Goal: Transaction & Acquisition: Purchase product/service

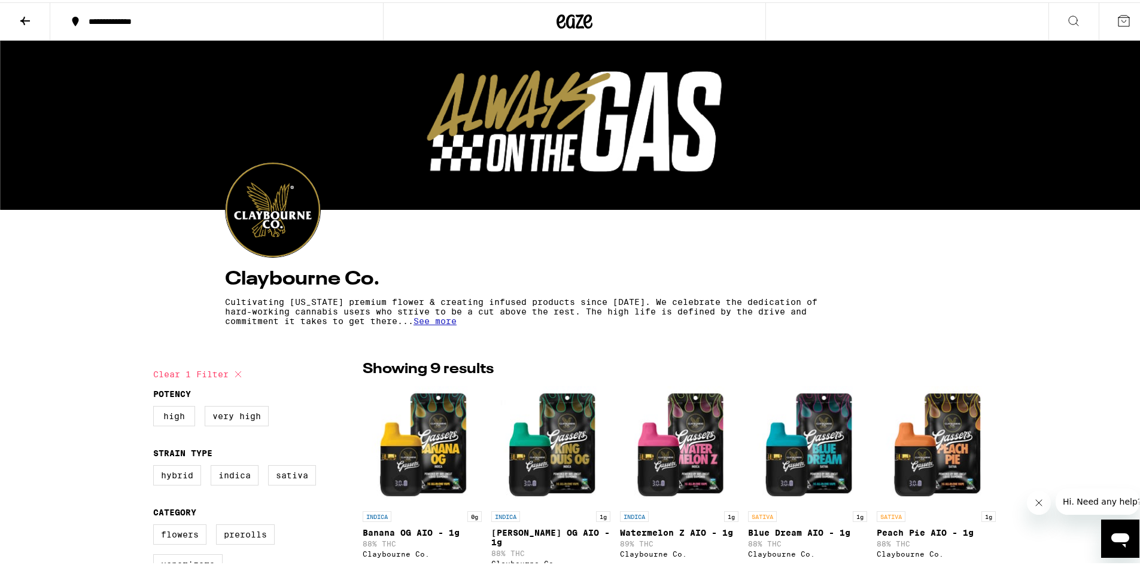
click at [567, 20] on icon at bounding box center [574, 19] width 36 height 22
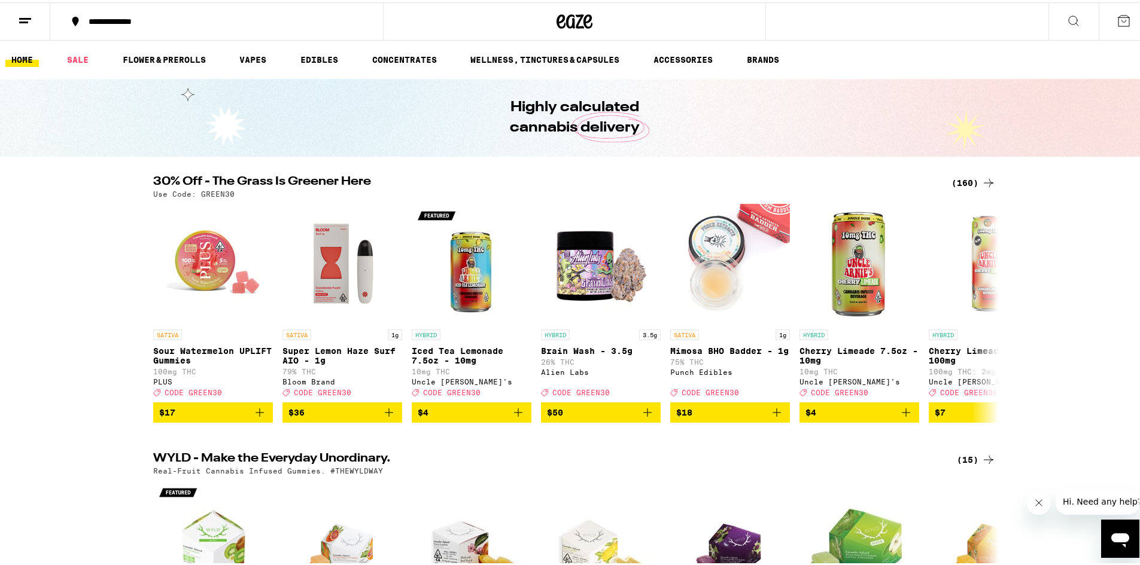
click at [960, 183] on div "(160)" at bounding box center [973, 180] width 44 height 14
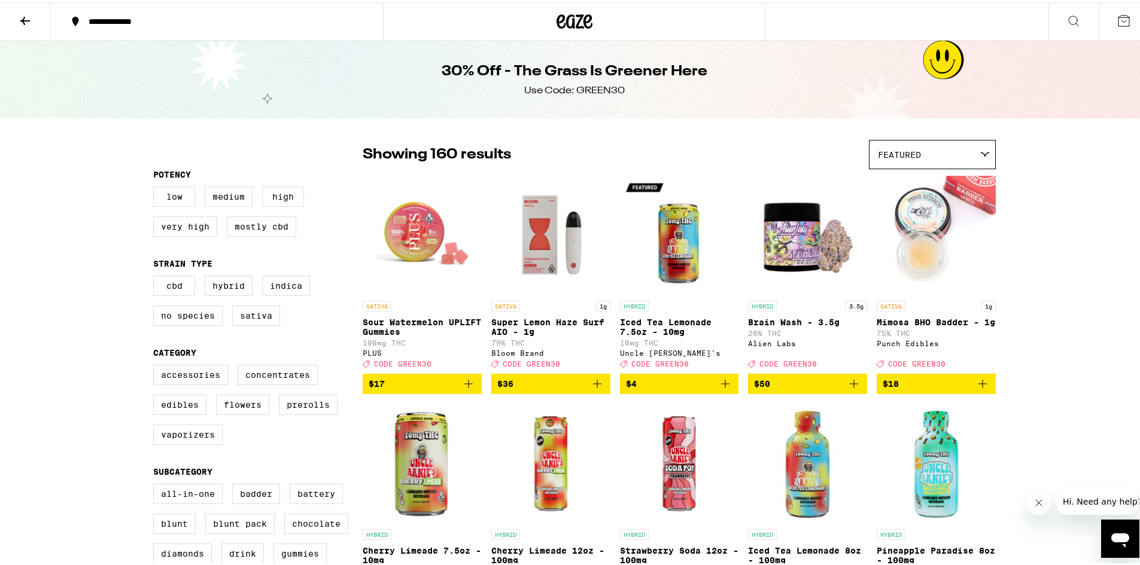
click at [987, 148] on div "Featured" at bounding box center [932, 152] width 126 height 28
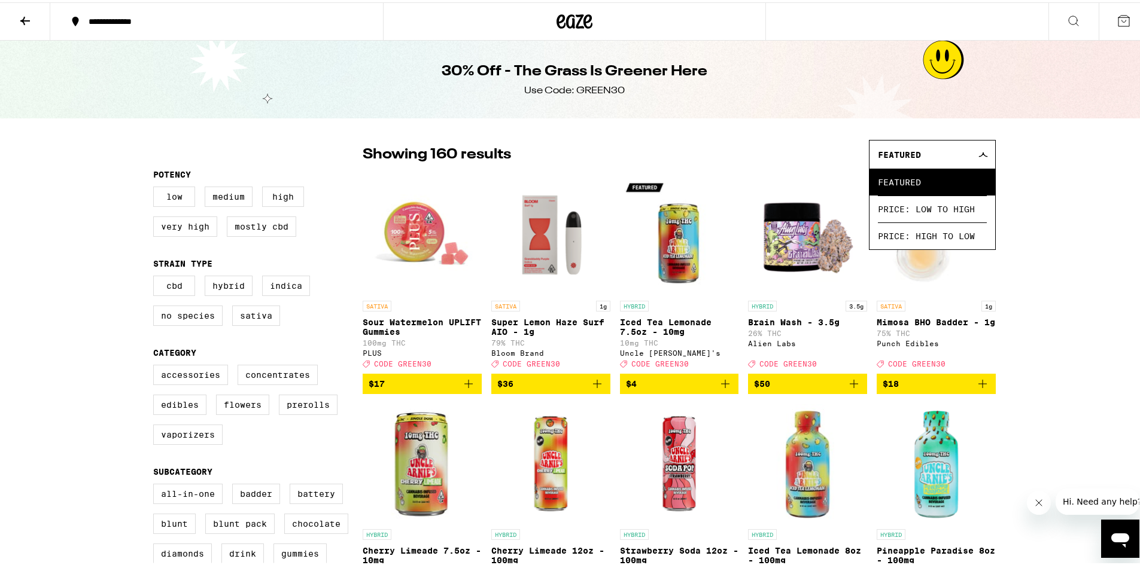
click at [910, 211] on span "Price: Low to High" at bounding box center [932, 206] width 109 height 27
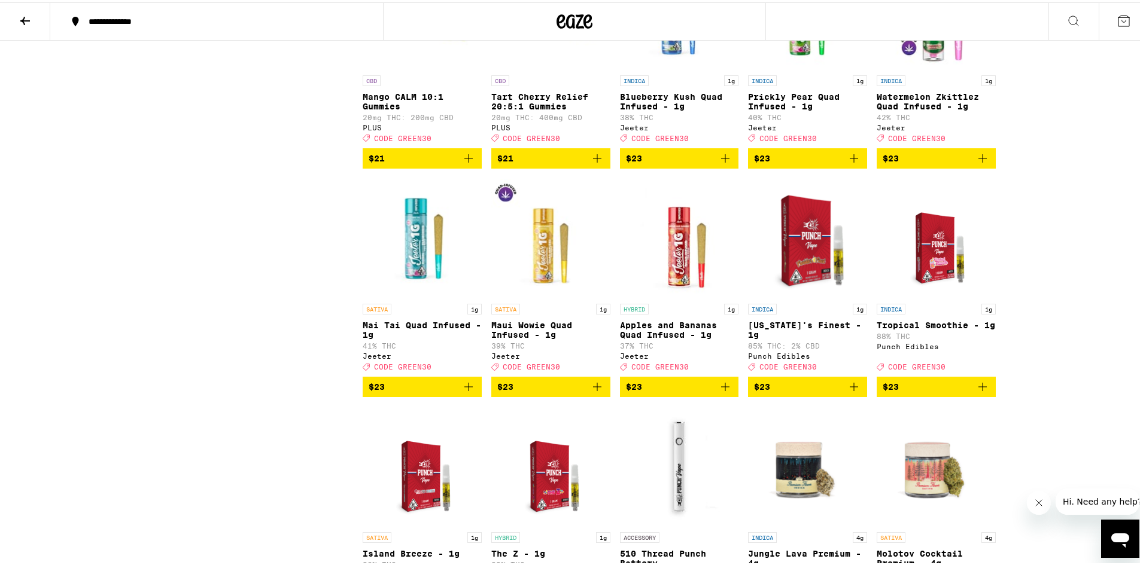
scroll to position [2812, 0]
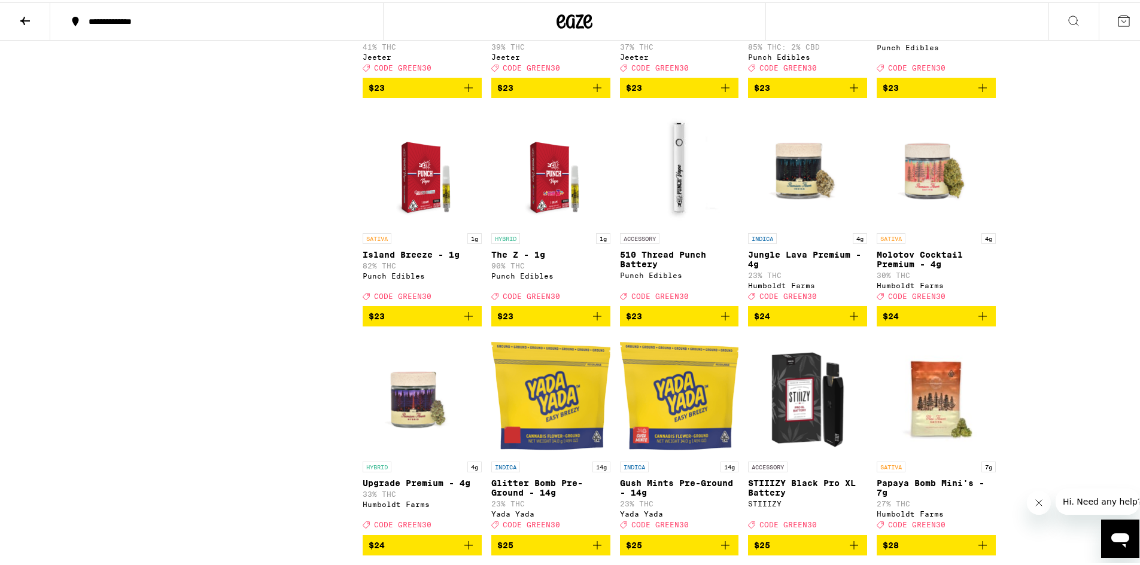
click at [982, 321] on icon "Add to bag" at bounding box center [982, 314] width 14 height 14
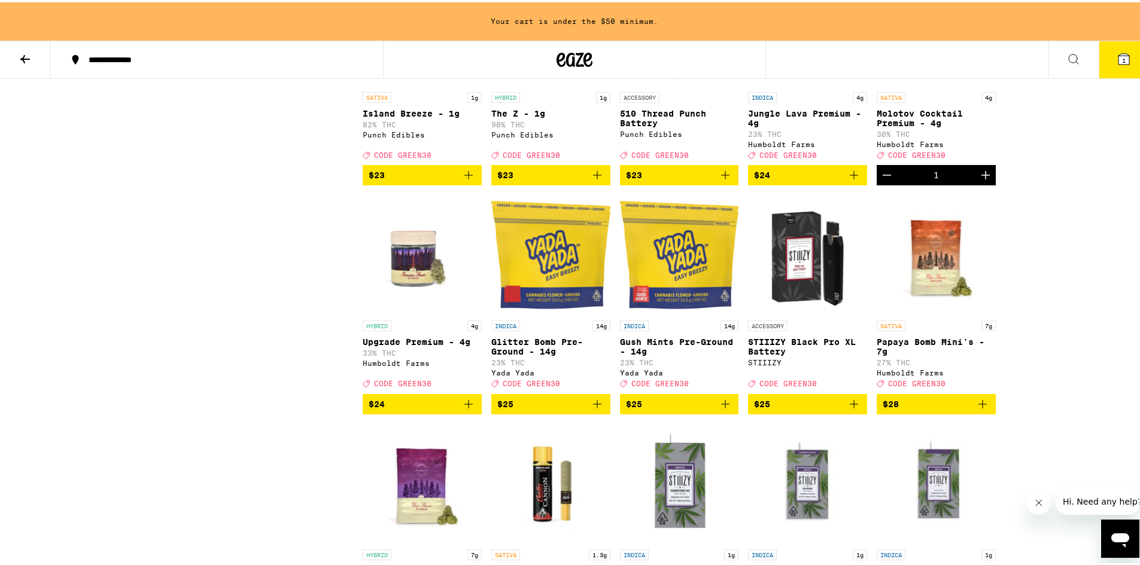
scroll to position [3030, 0]
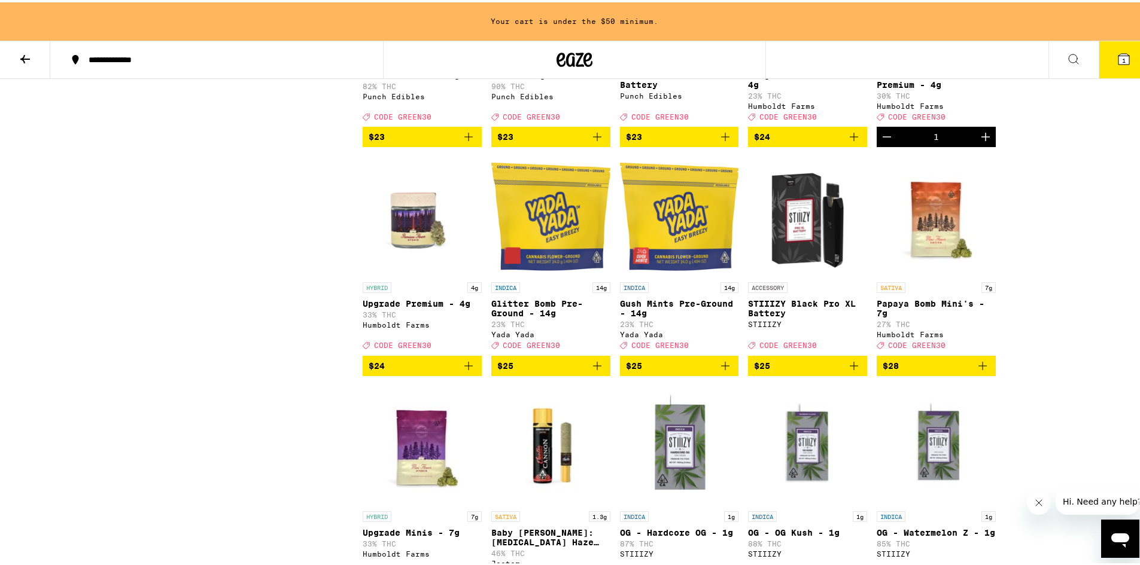
click at [925, 274] on img "Open page for Papaya Bomb Mini's - 7g from Humboldt Farms" at bounding box center [935, 214] width 119 height 120
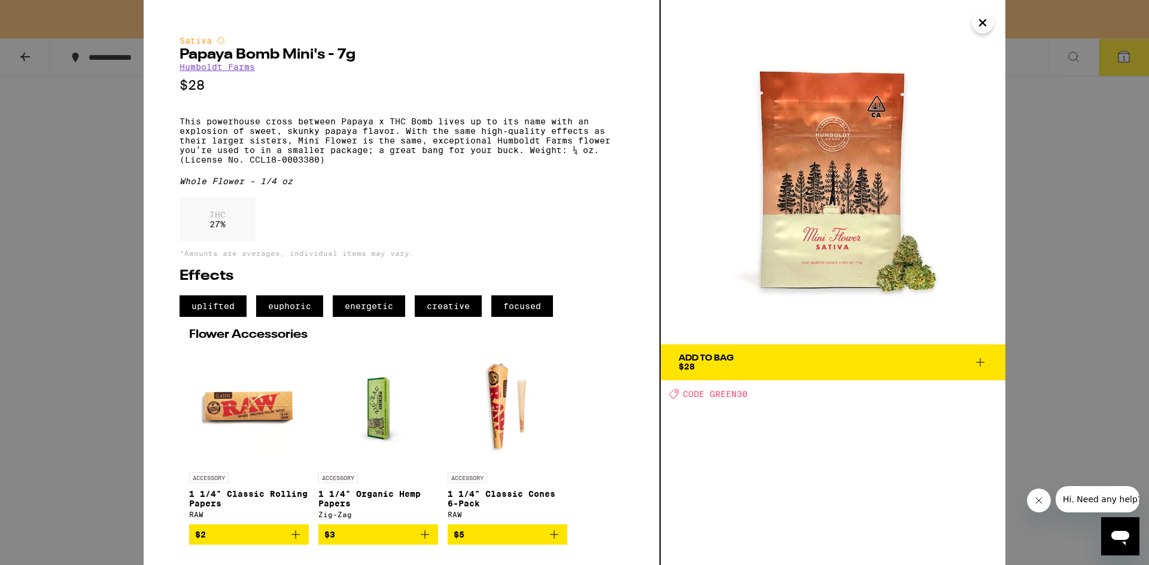
click at [983, 21] on icon "Close" at bounding box center [982, 23] width 14 height 18
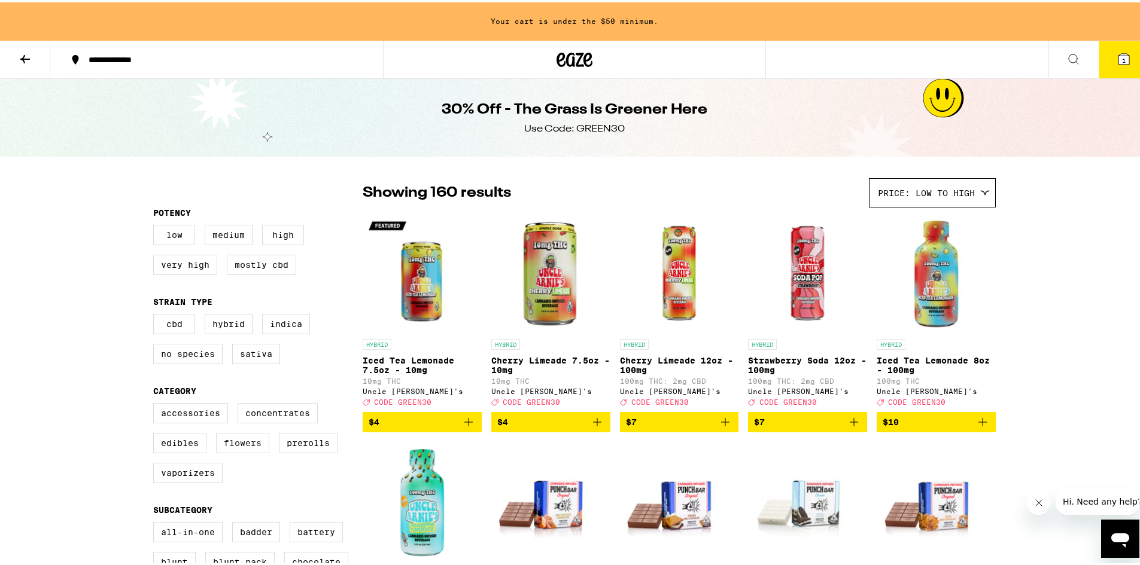
click at [233, 446] on label "Flowers" at bounding box center [242, 441] width 53 height 20
click at [156, 403] on input "Flowers" at bounding box center [156, 403] width 1 height 1
checkbox input "true"
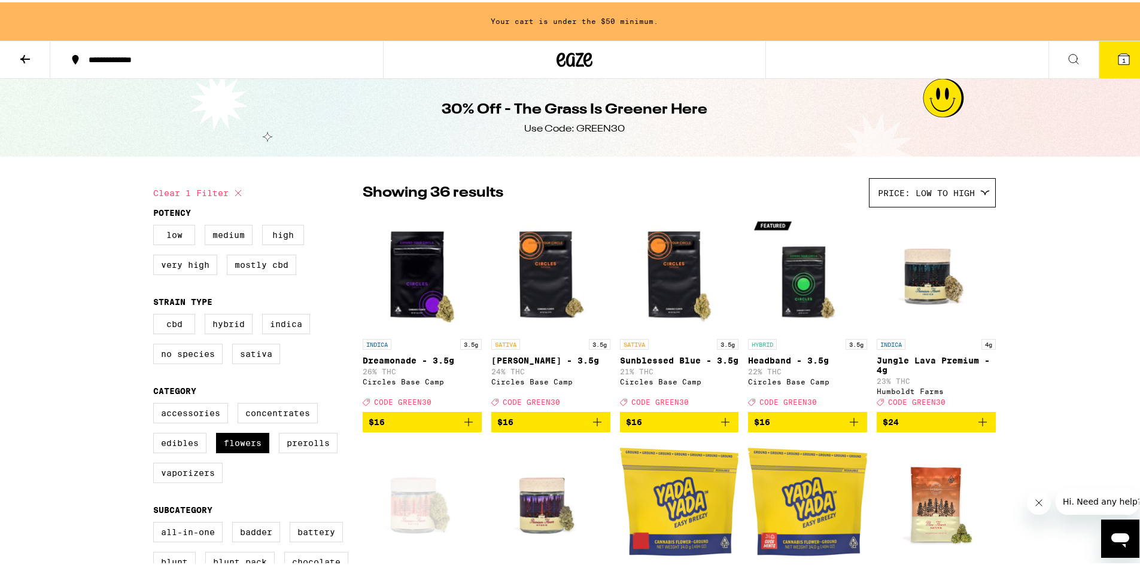
click at [1107, 55] on button "1" at bounding box center [1123, 57] width 50 height 37
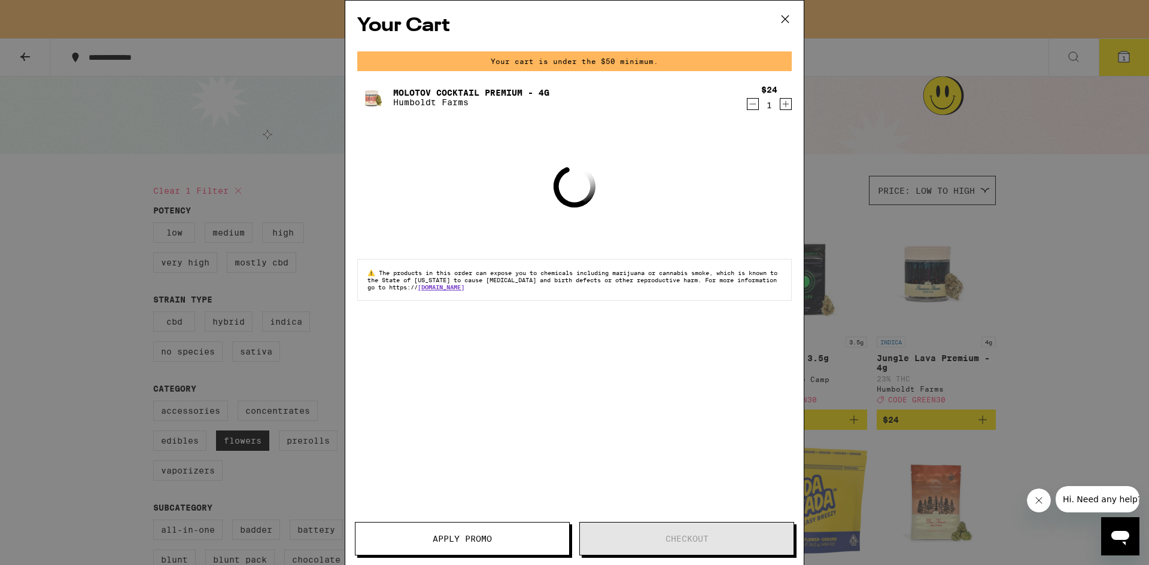
click at [755, 104] on icon "Decrement" at bounding box center [753, 104] width 7 height 0
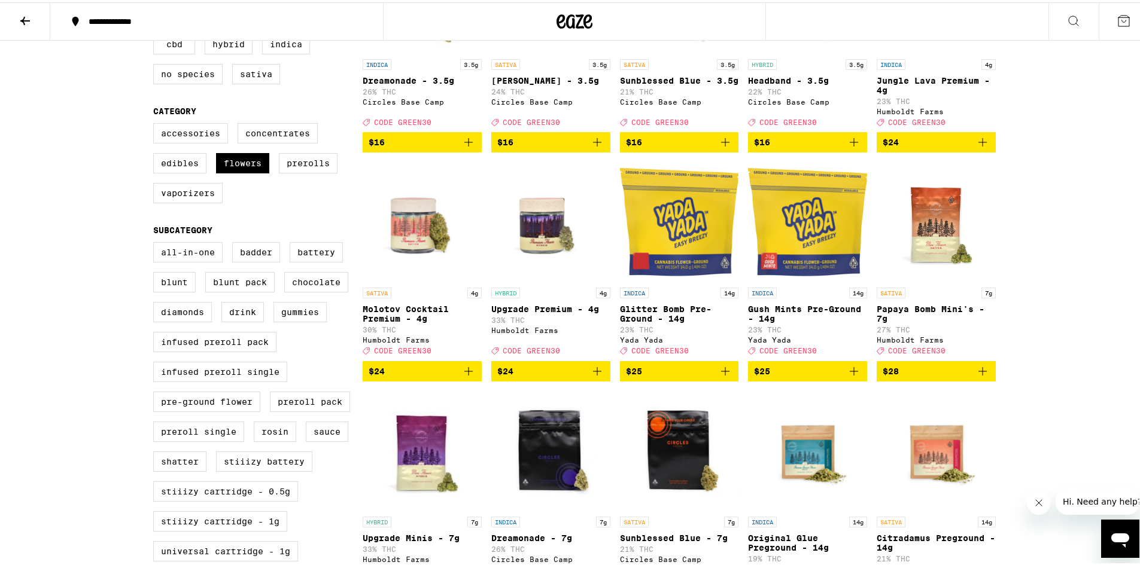
scroll to position [239, 0]
